Goal: Task Accomplishment & Management: Complete application form

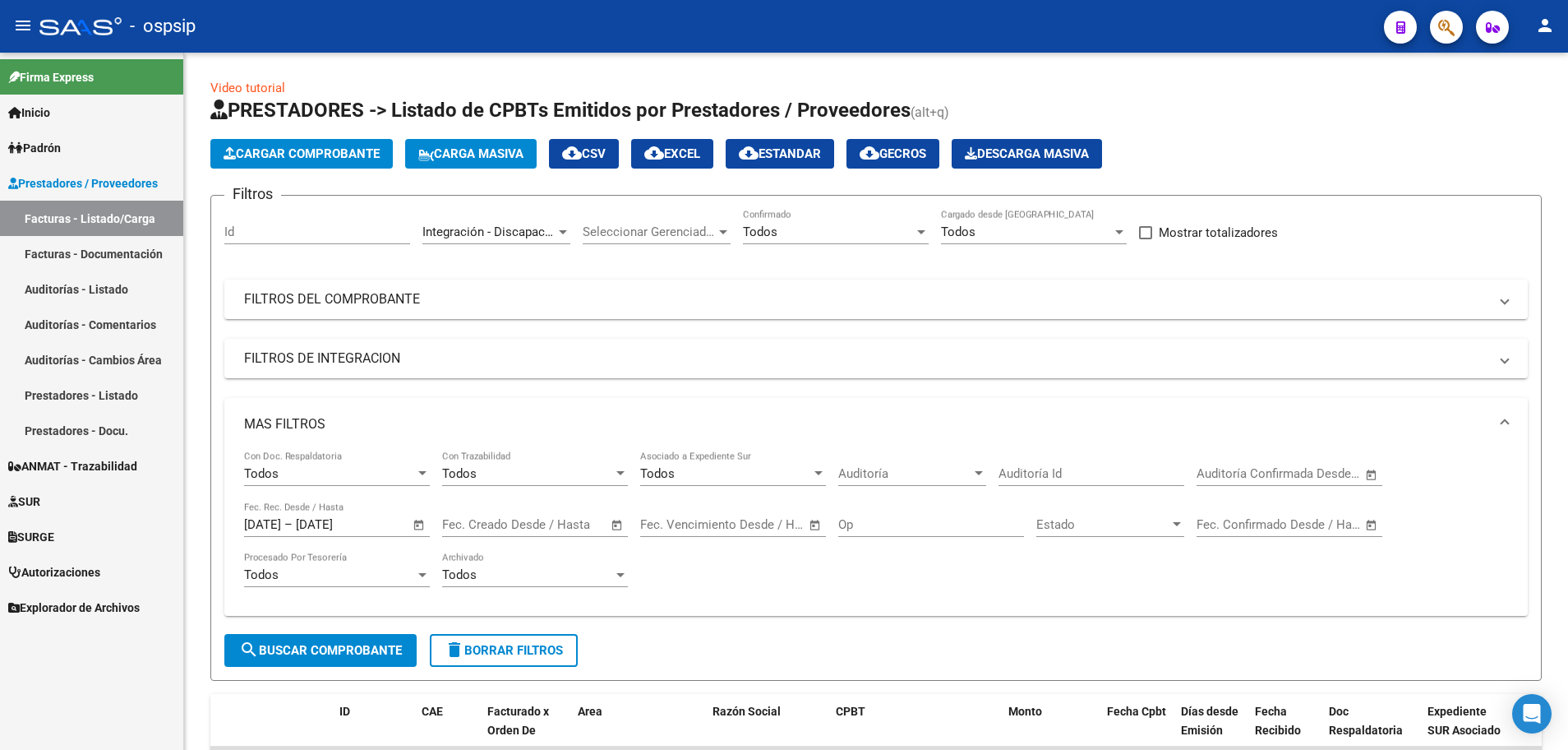
scroll to position [403, 0]
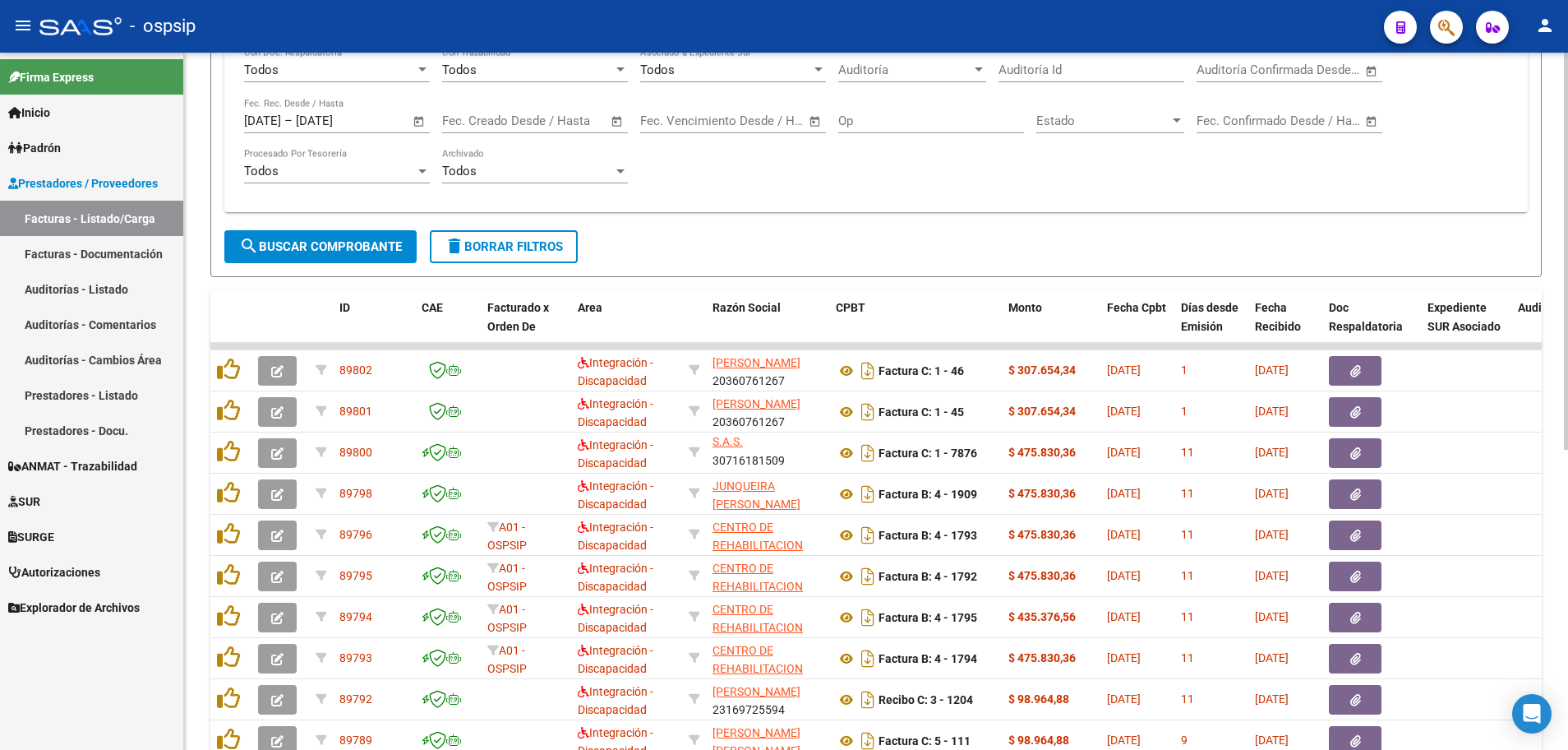
click at [415, 117] on span "Open calendar" at bounding box center [419, 122] width 40 height 40
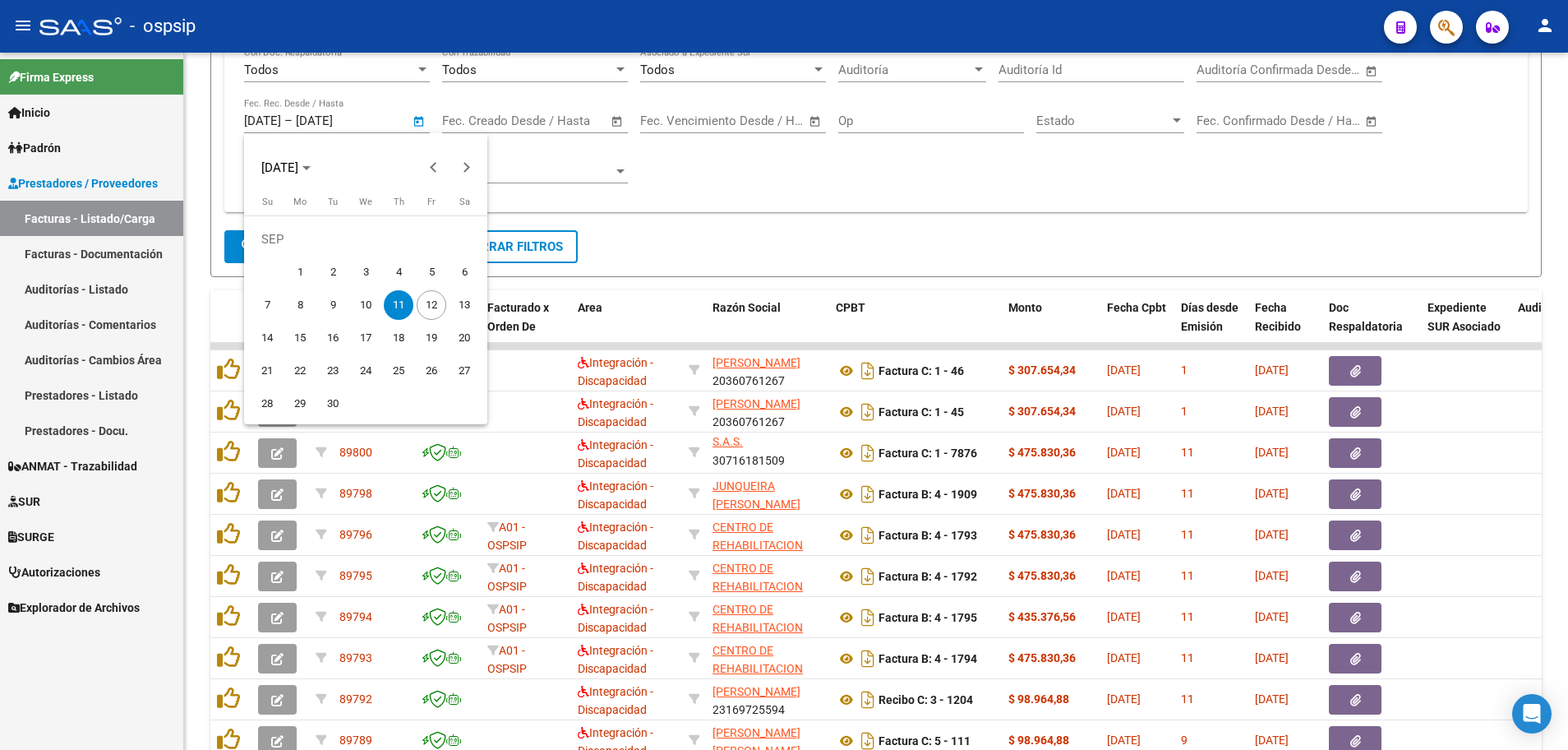
click at [424, 305] on span "12" at bounding box center [431, 305] width 30 height 30
type input "[DATE]"
click at [424, 305] on span "12" at bounding box center [431, 305] width 30 height 30
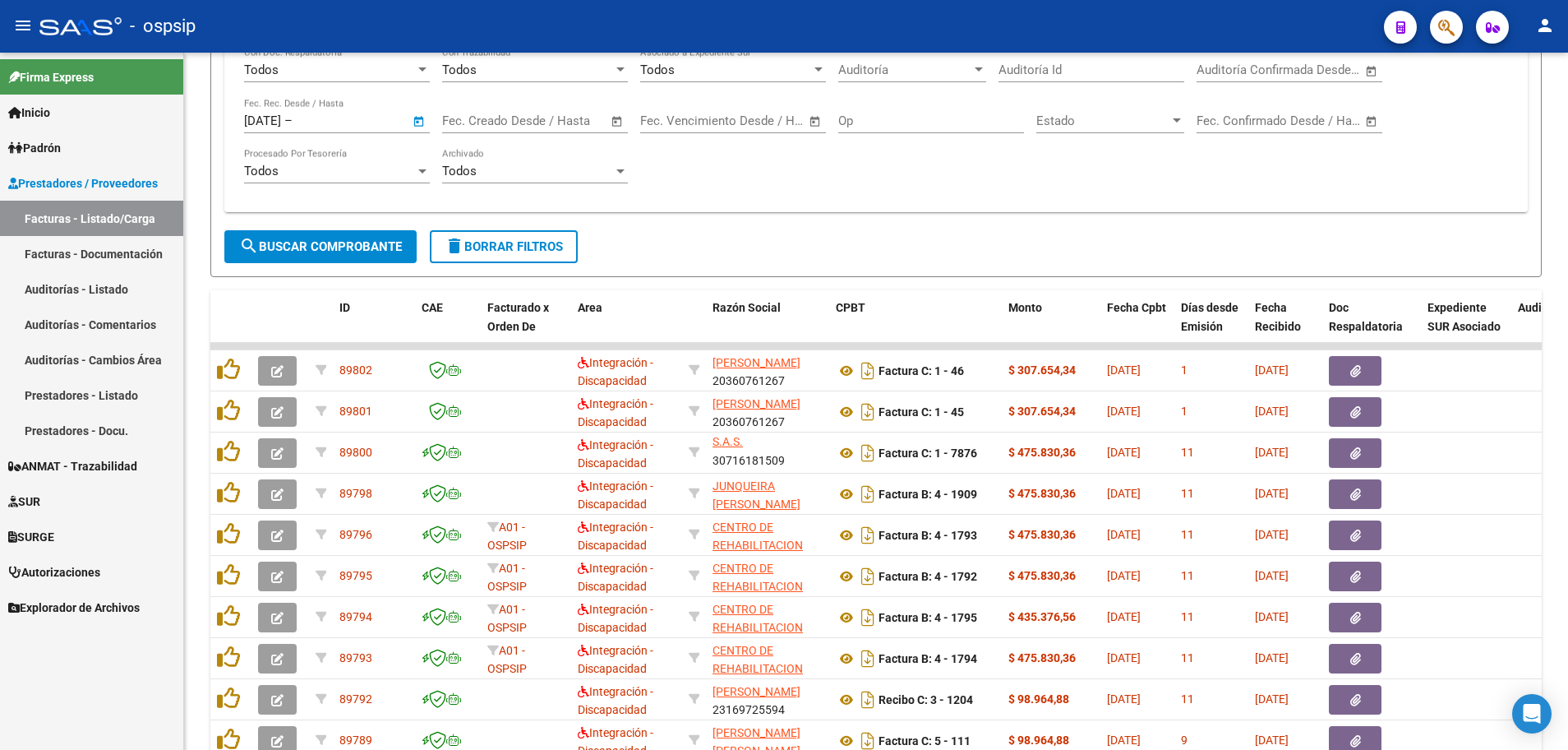
type input "[DATE]"
click at [302, 235] on button "search Buscar Comprobante" at bounding box center [320, 247] width 192 height 33
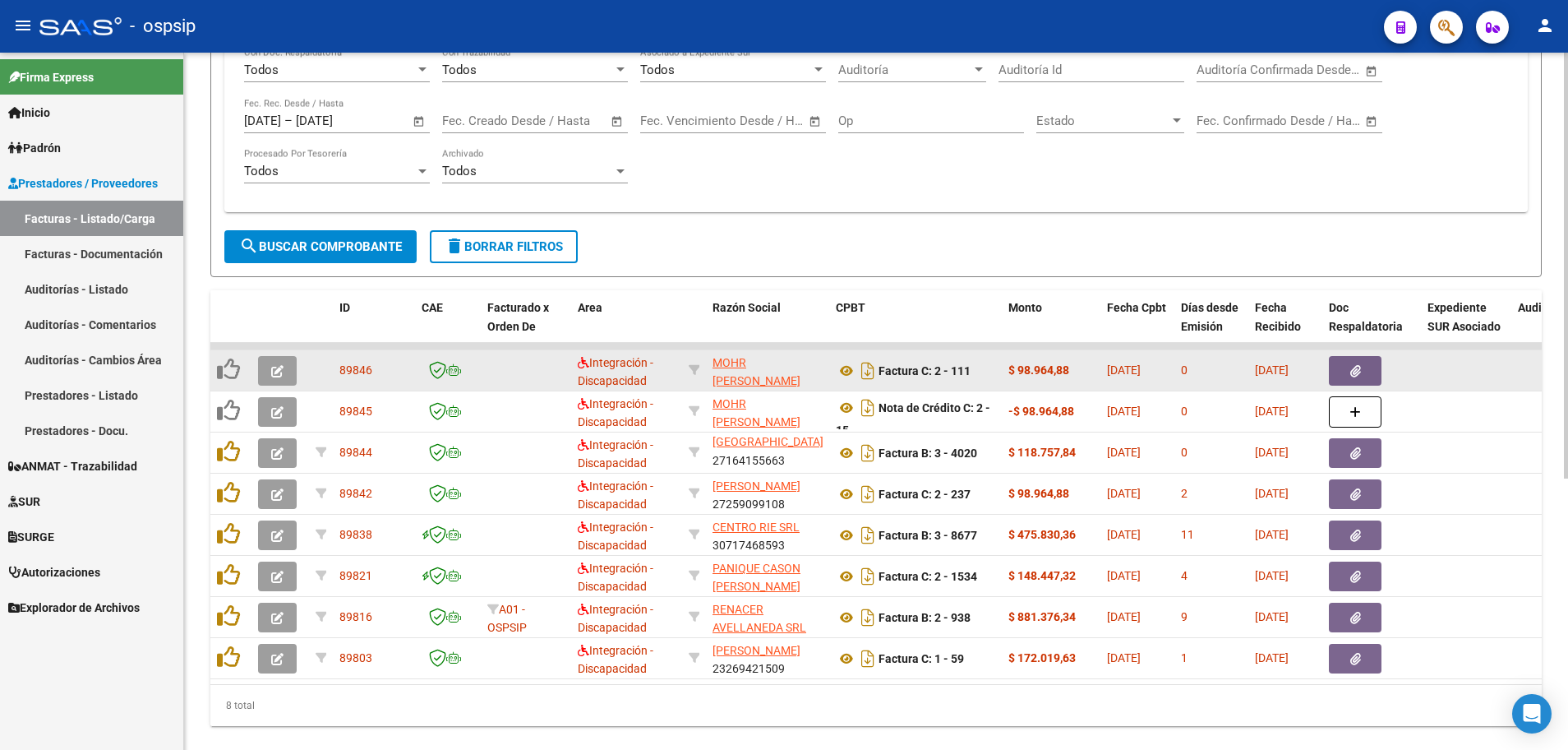
click at [265, 370] on button "button" at bounding box center [277, 370] width 39 height 30
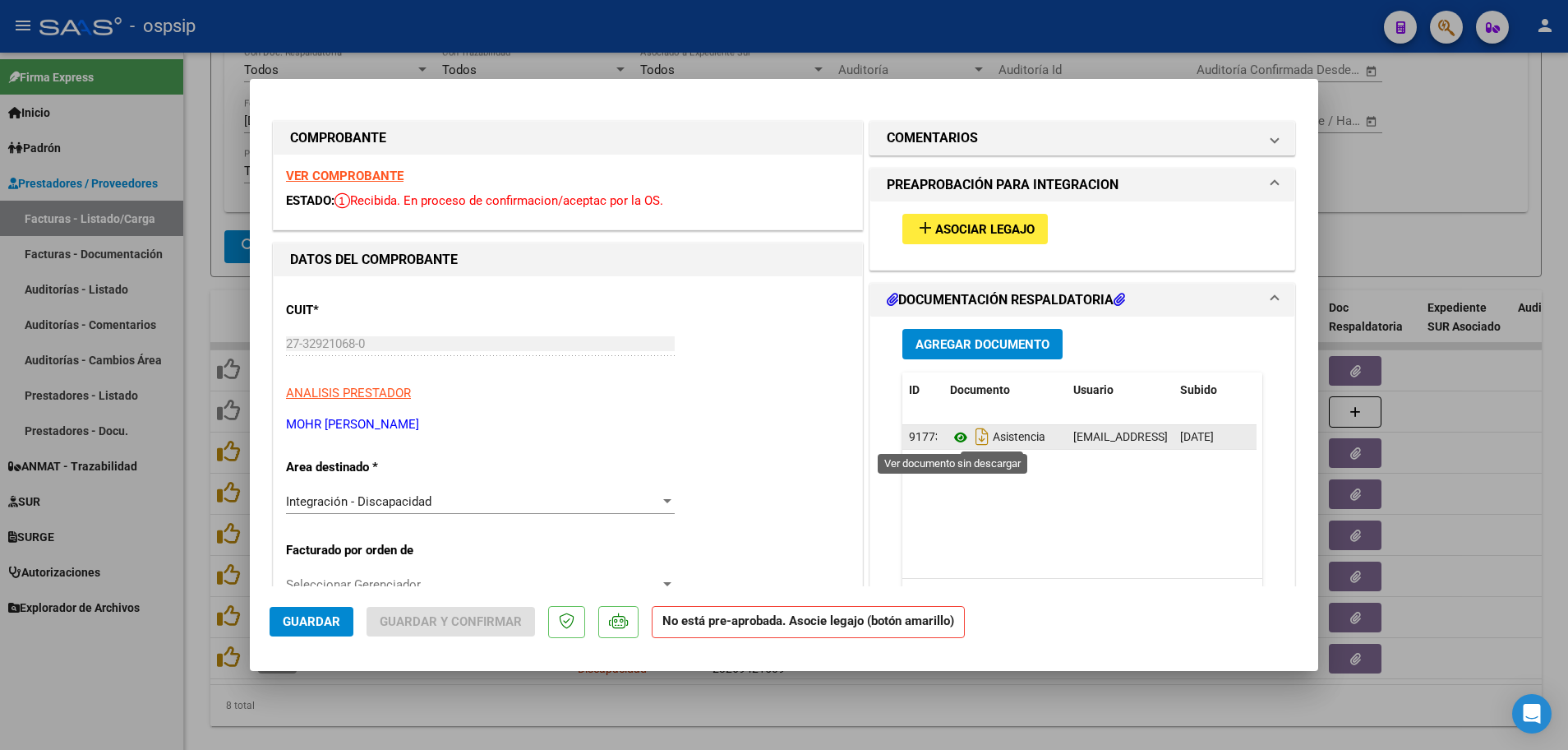
click at [950, 439] on icon at bounding box center [961, 437] width 21 height 20
click at [357, 176] on strong "VER COMPROBANTE" at bounding box center [345, 176] width 117 height 15
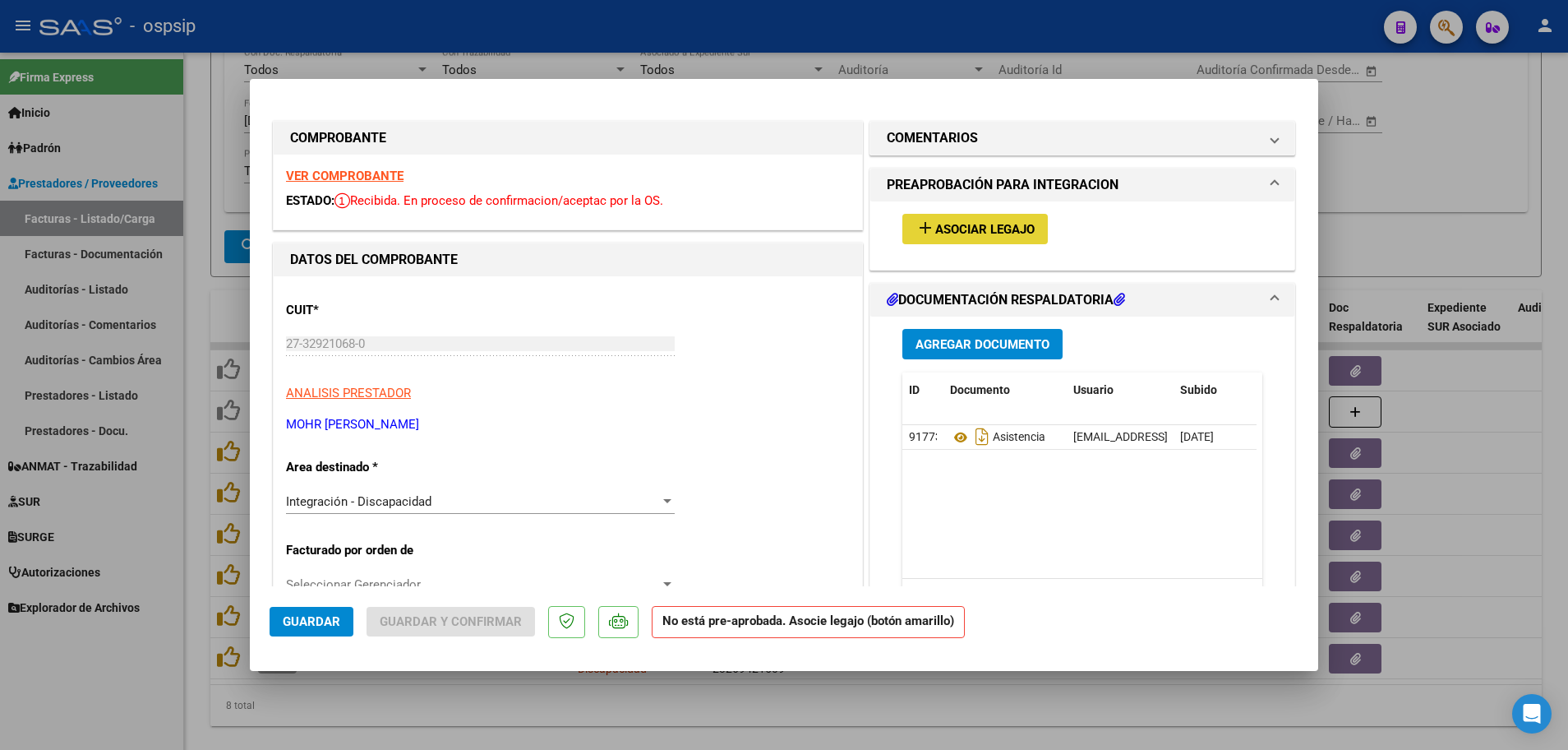
click at [972, 230] on span "Asociar Legajo" at bounding box center [985, 229] width 100 height 15
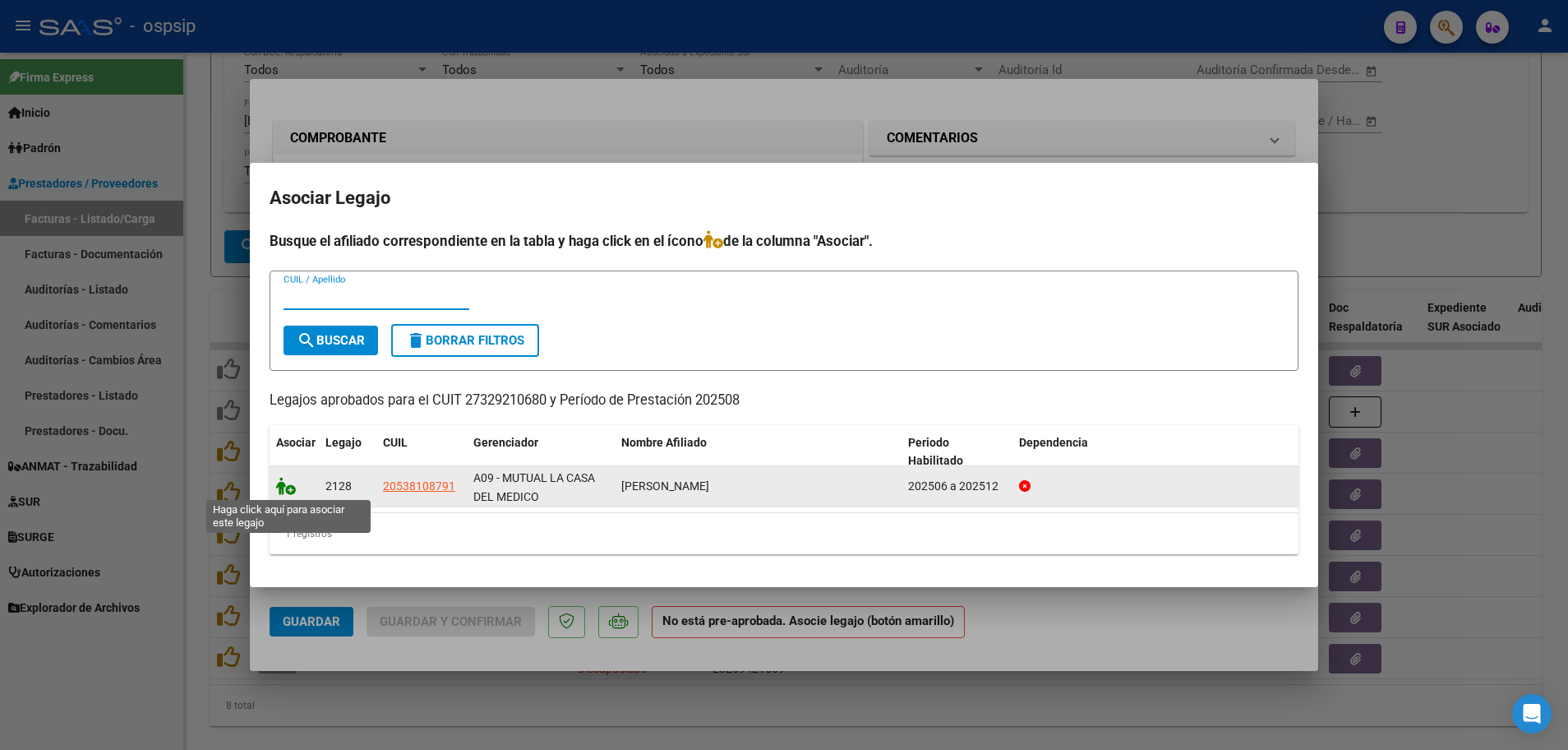
click at [290, 488] on icon at bounding box center [286, 486] width 20 height 18
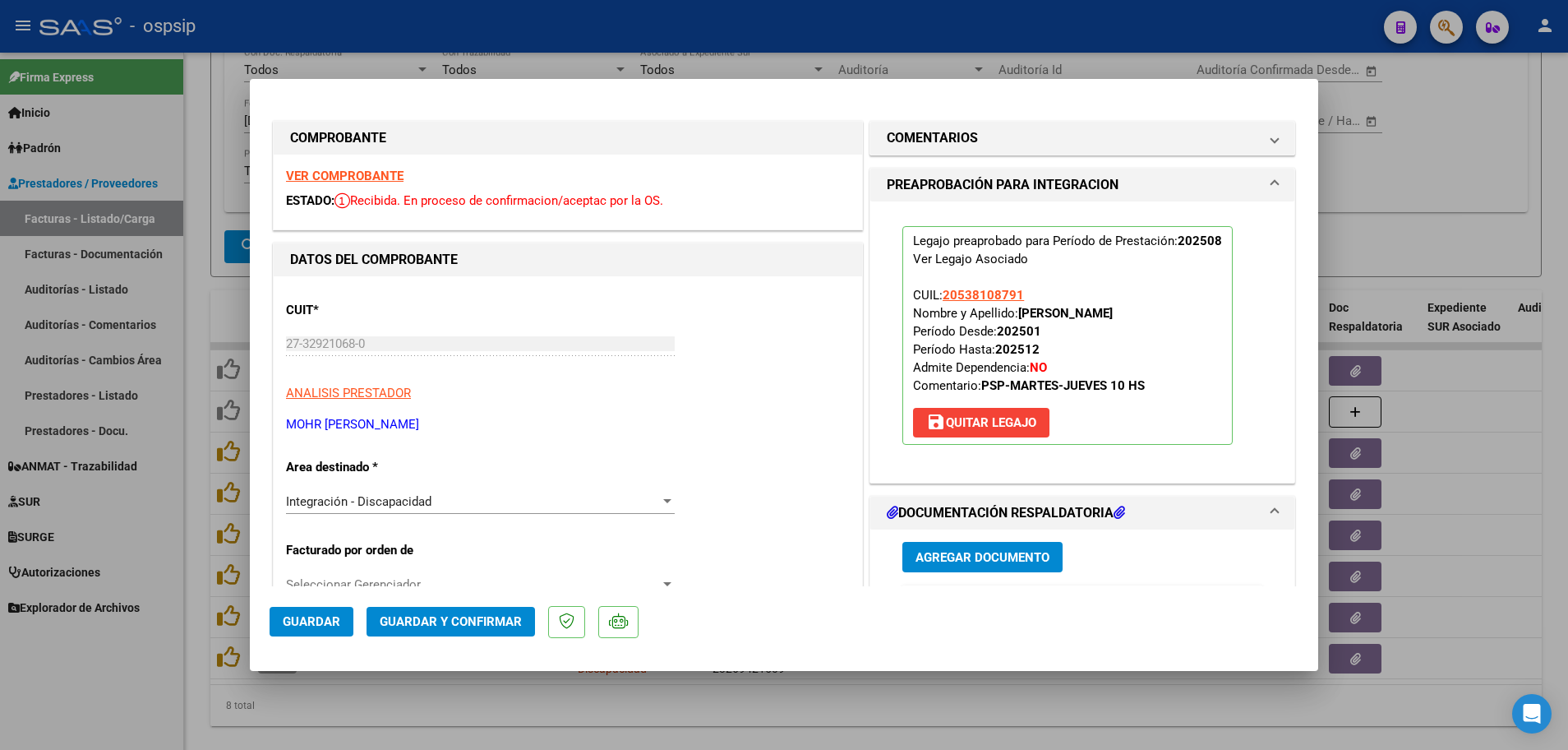
click at [303, 618] on span "Guardar" at bounding box center [312, 621] width 58 height 15
click at [193, 542] on div at bounding box center [784, 375] width 1568 height 750
type input "$ 0,00"
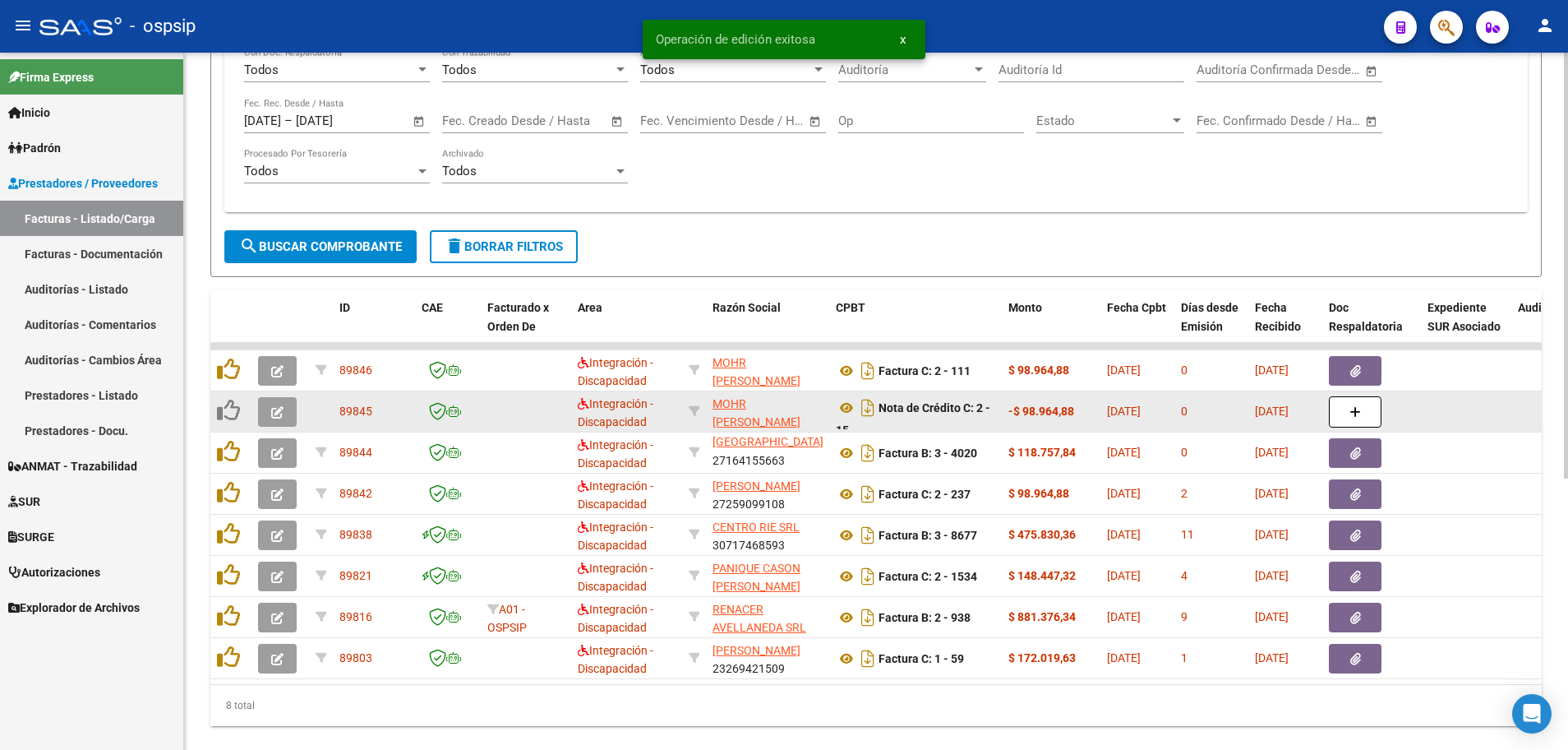
click at [271, 404] on button "button" at bounding box center [277, 412] width 39 height 30
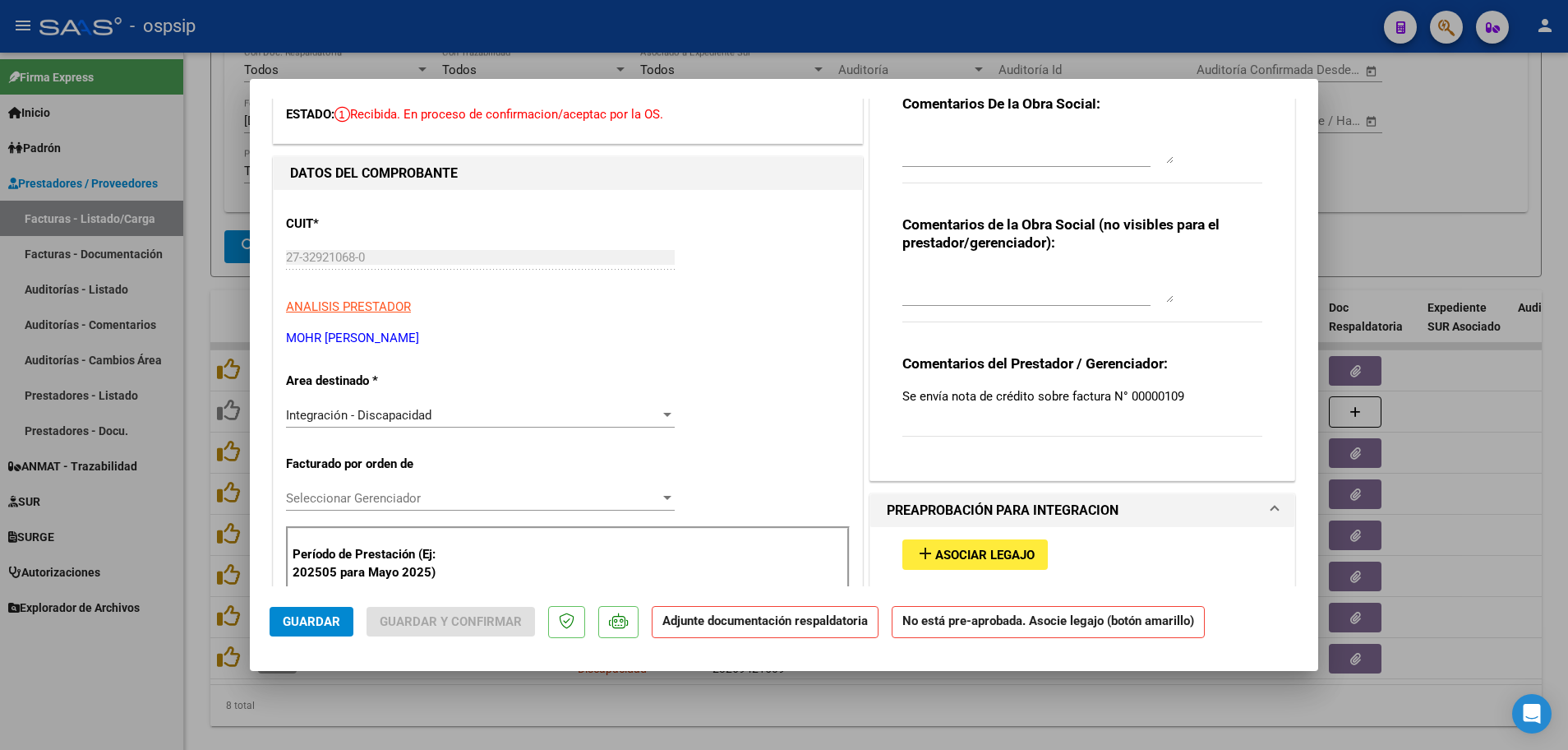
scroll to position [0, 0]
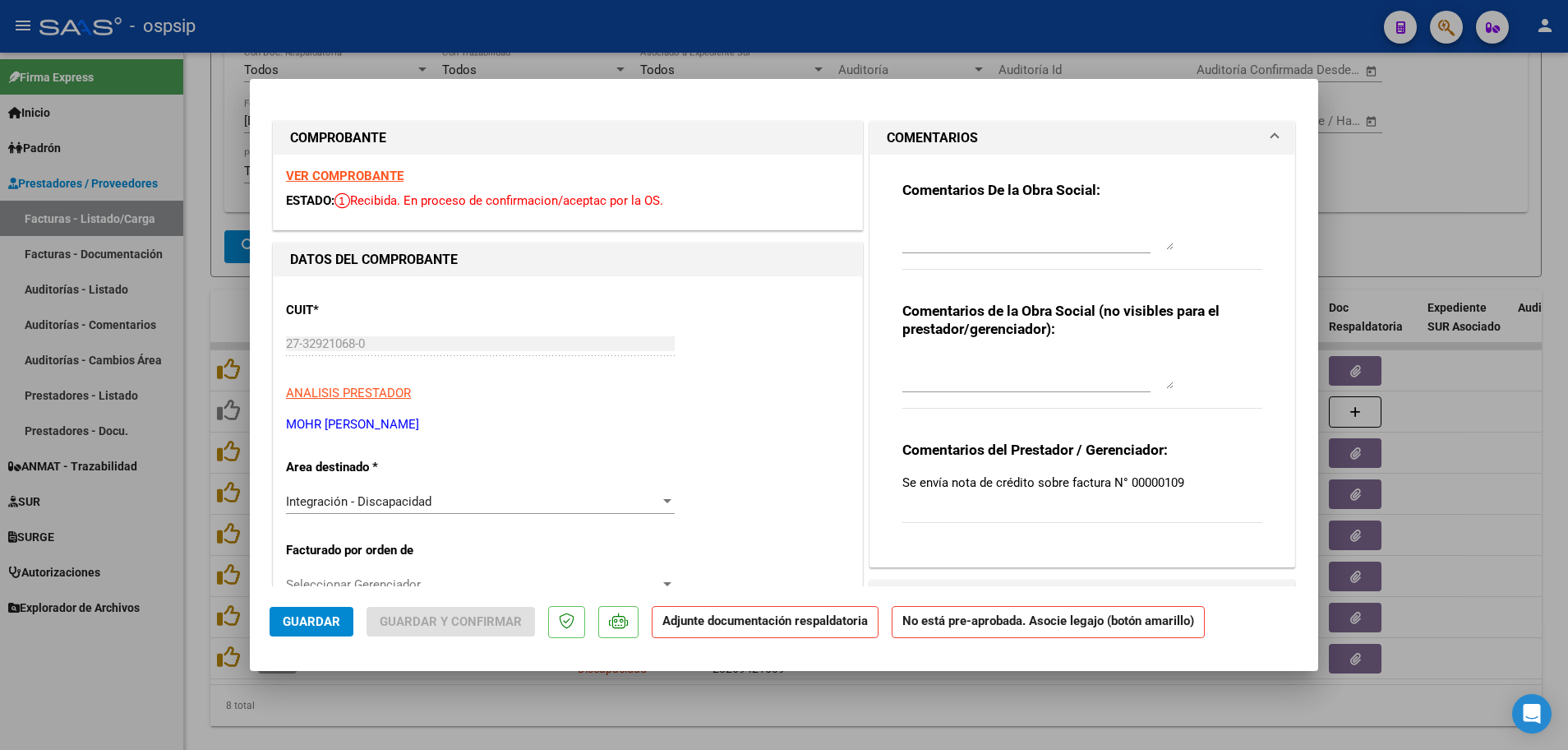
click at [370, 173] on strong "VER COMPROBANTE" at bounding box center [345, 176] width 117 height 15
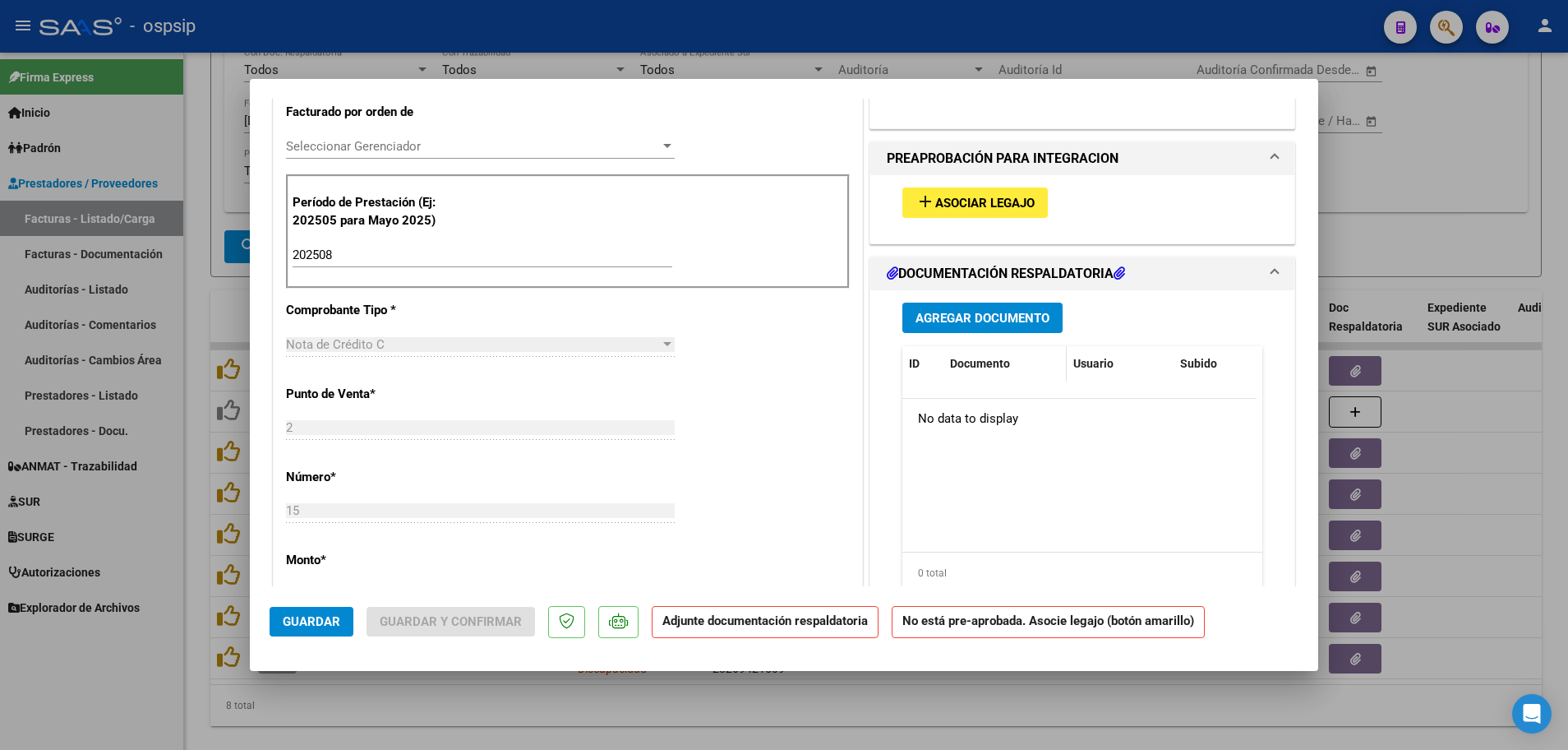
scroll to position [411, 0]
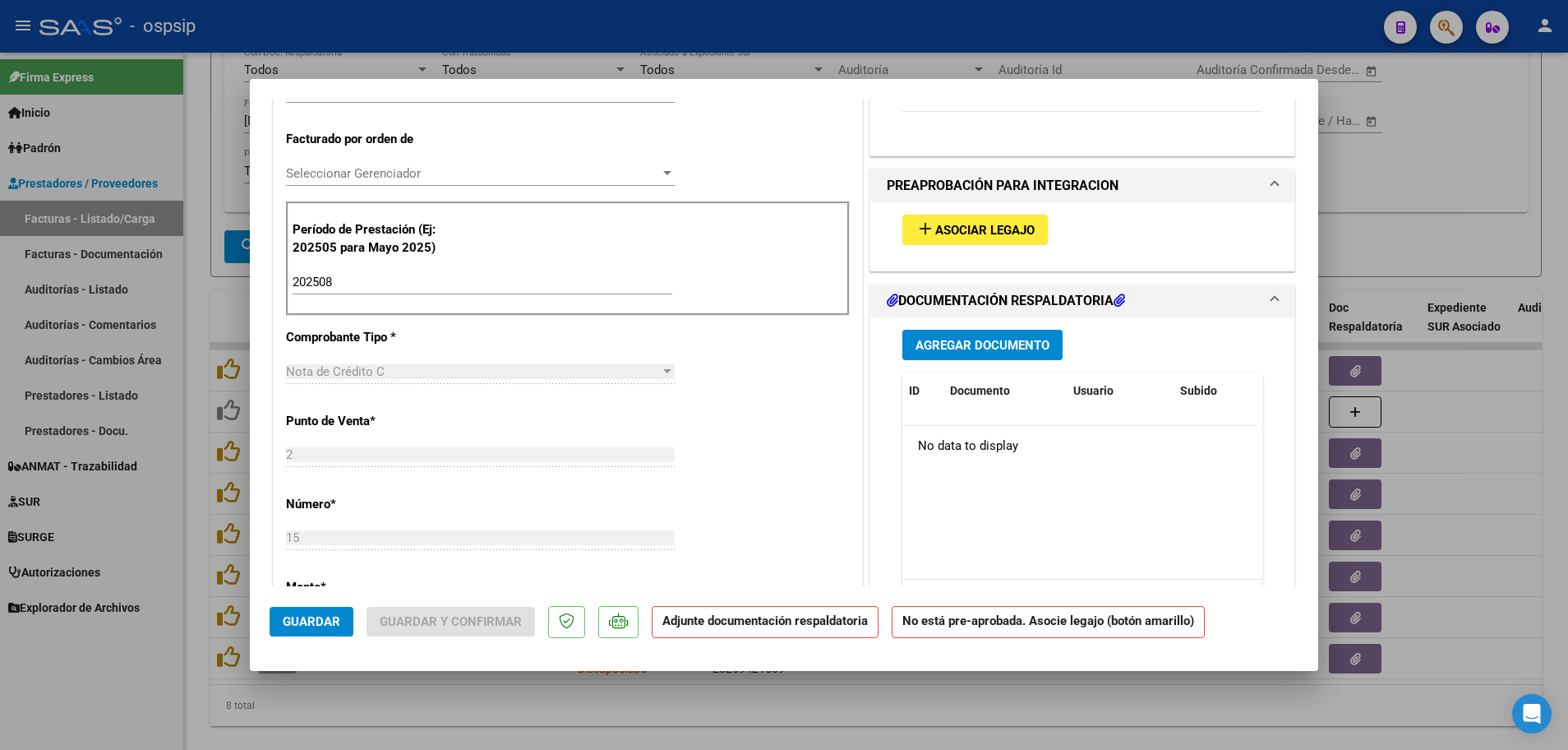
click at [961, 233] on span "Asociar Legajo" at bounding box center [985, 230] width 100 height 15
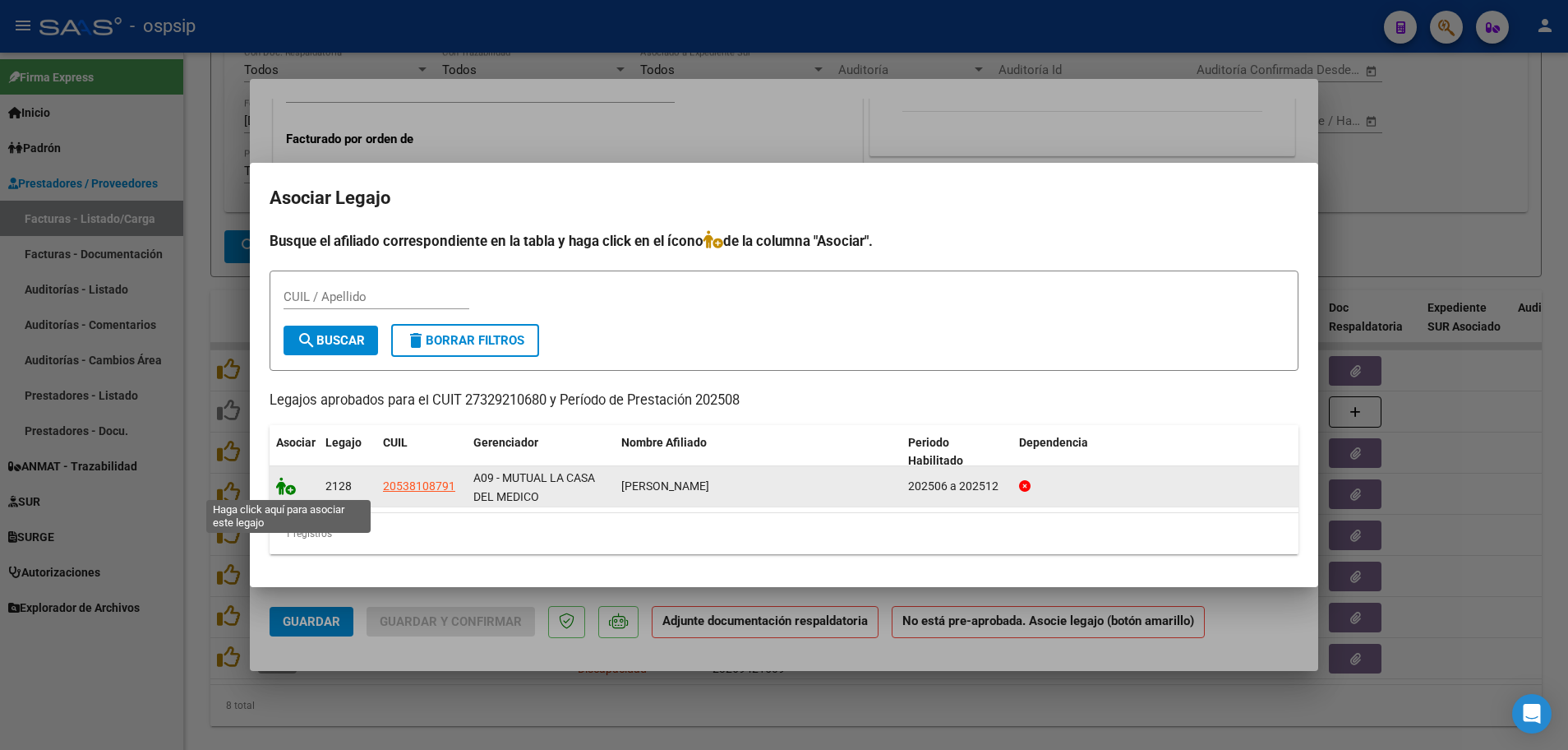
click at [292, 491] on icon at bounding box center [286, 486] width 20 height 18
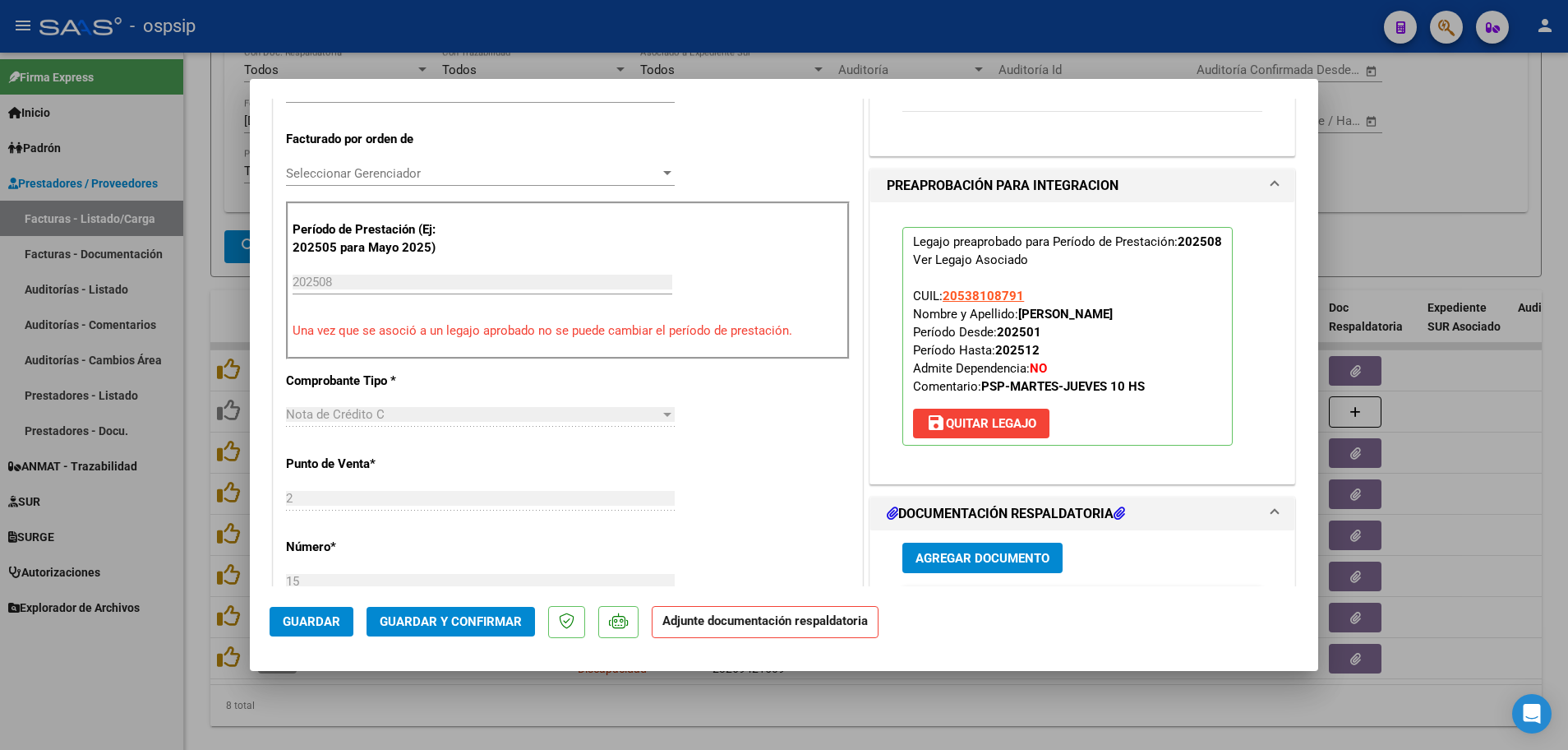
click at [191, 510] on div at bounding box center [784, 375] width 1568 height 750
type input "$ 0,00"
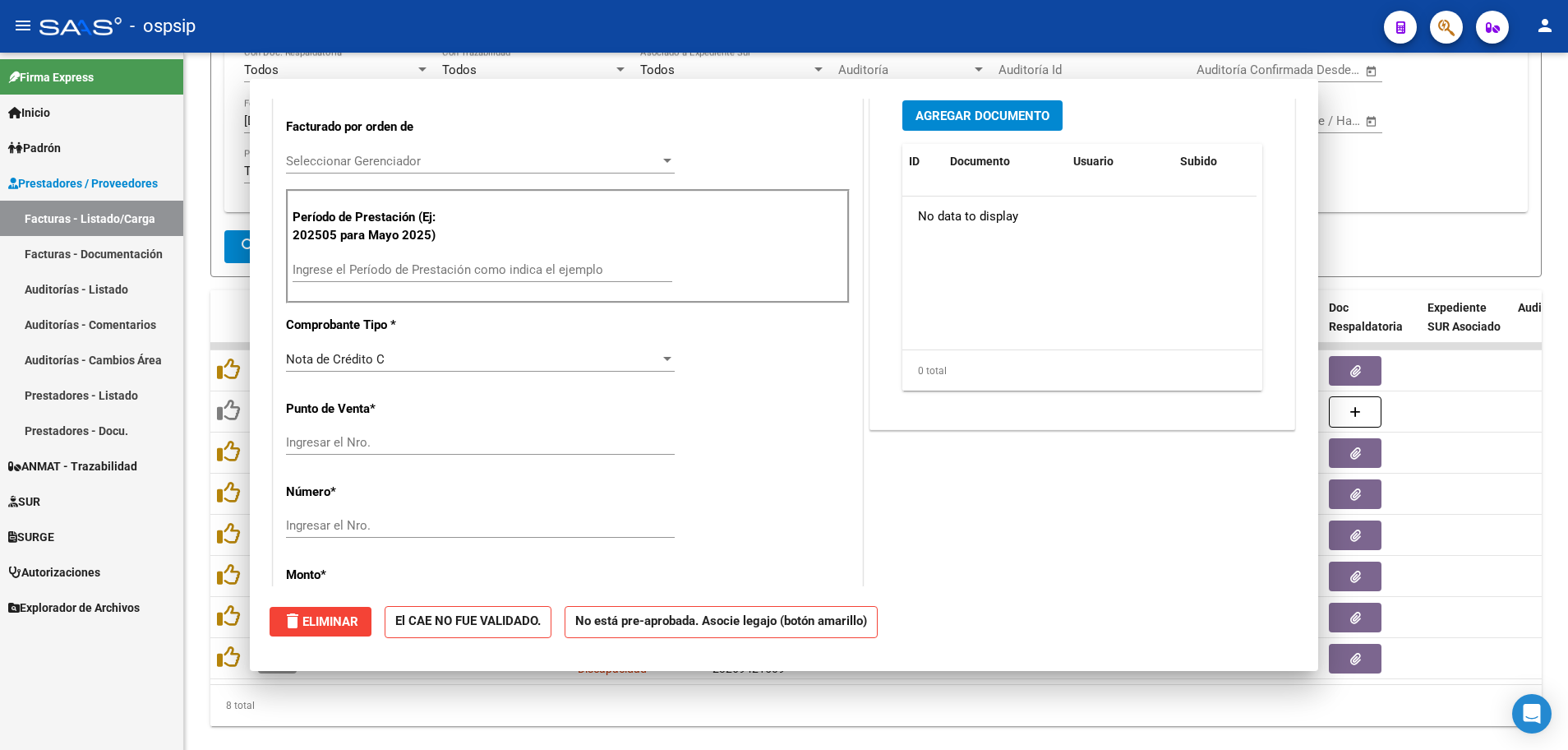
scroll to position [399, 0]
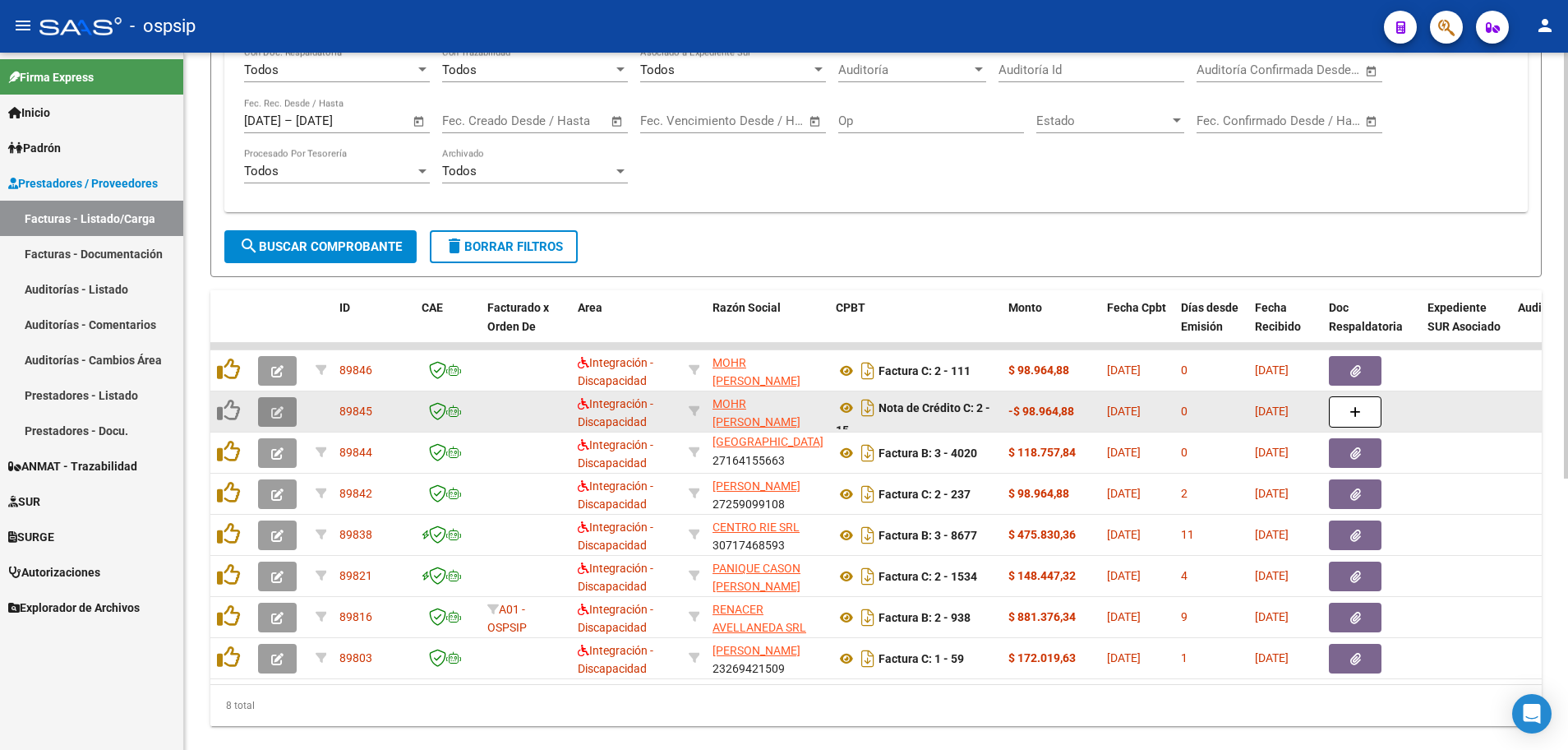
click at [271, 416] on button "button" at bounding box center [277, 412] width 39 height 30
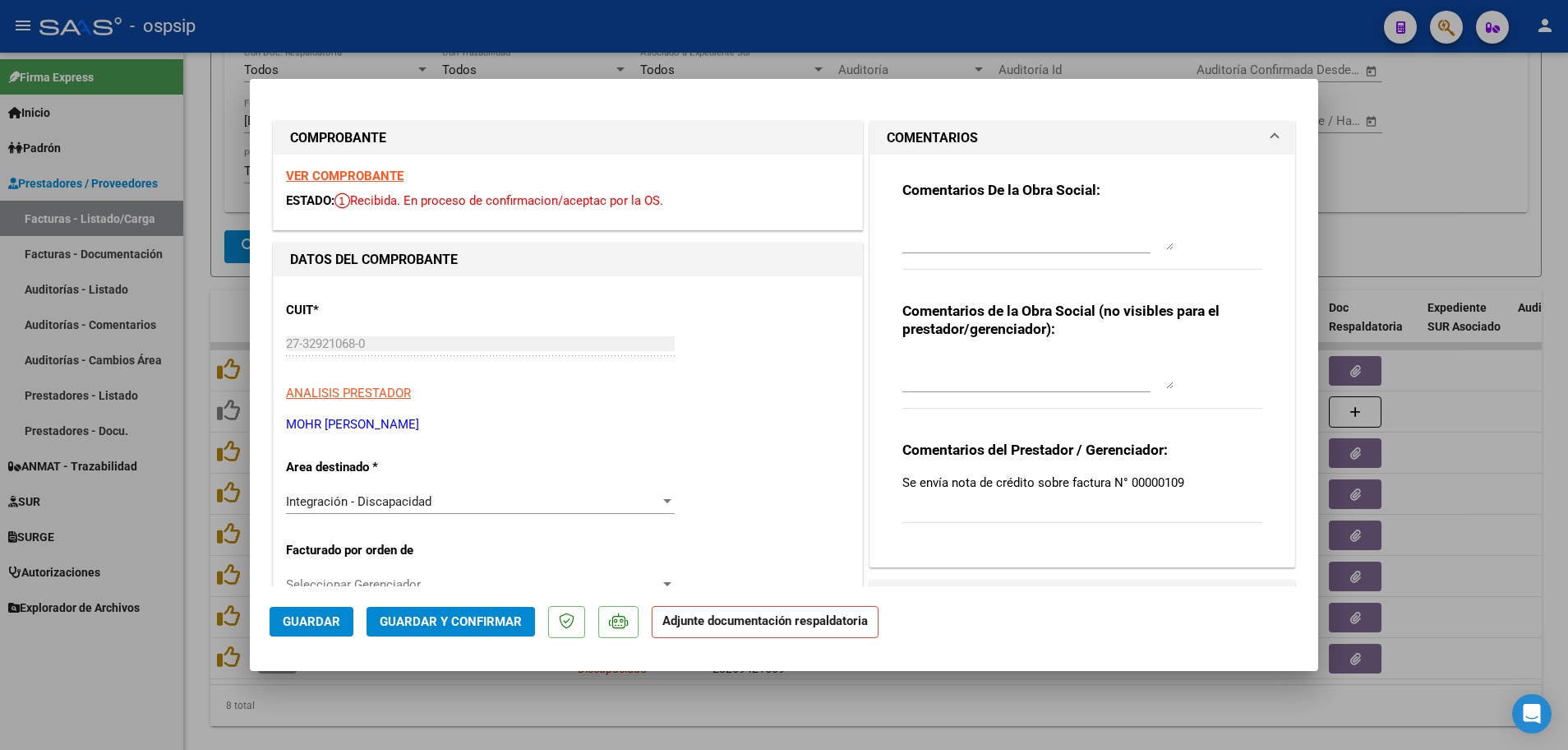
click at [292, 620] on span "Guardar" at bounding box center [312, 621] width 58 height 15
click at [205, 611] on div at bounding box center [784, 375] width 1568 height 750
type input "$ 0,00"
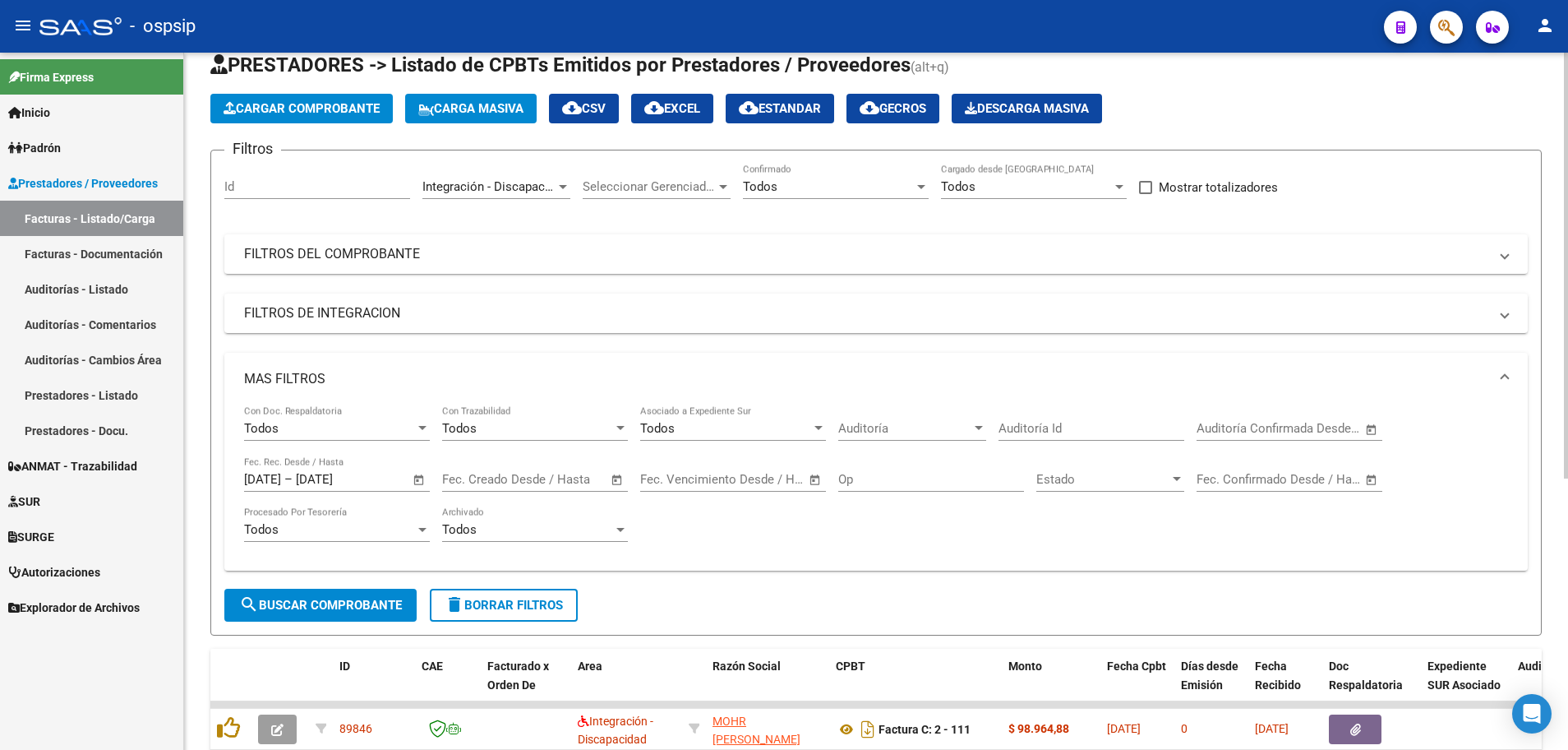
scroll to position [83, 0]
